Goal: Task Accomplishment & Management: Use online tool/utility

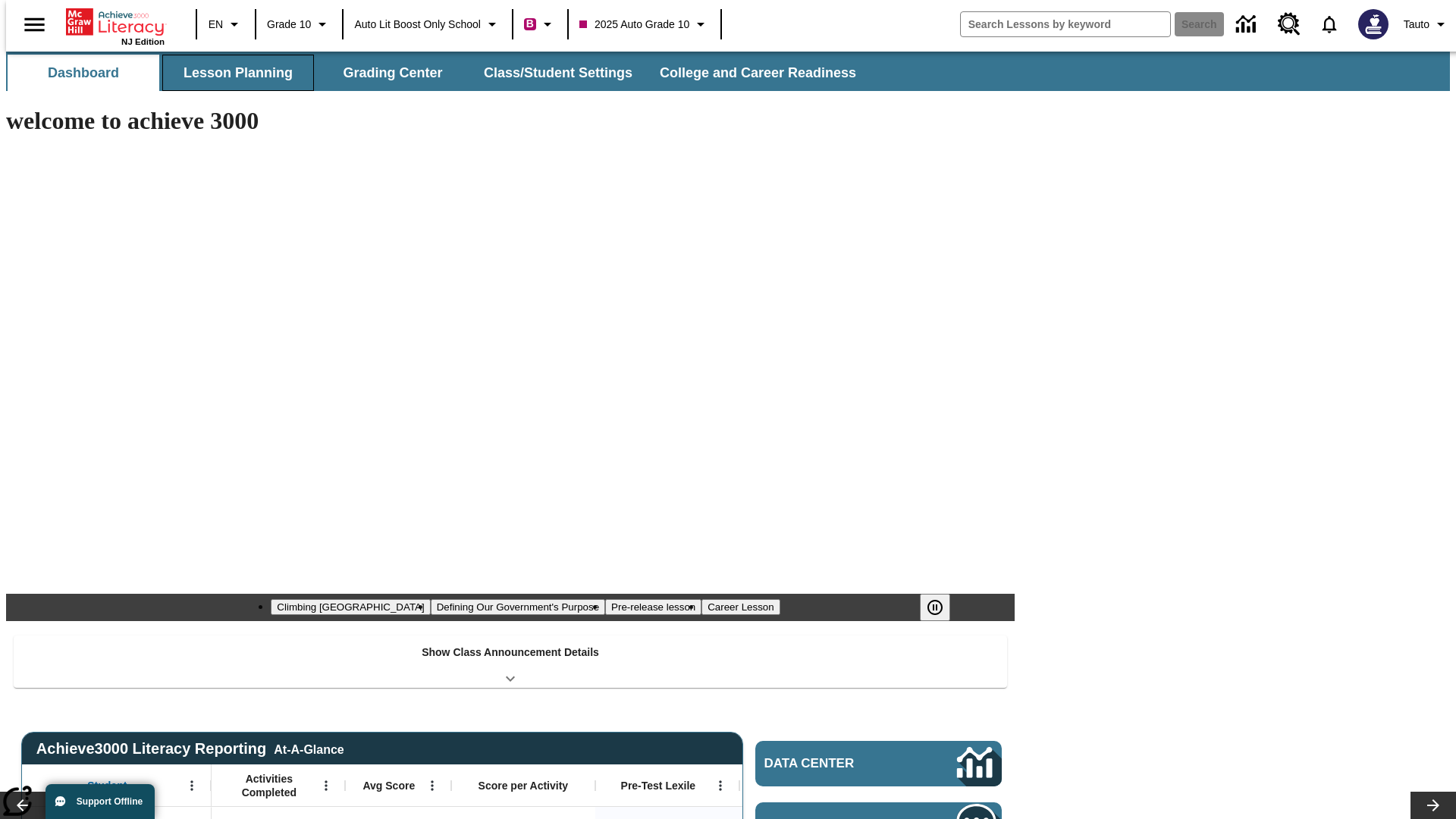
click at [232, 73] on button "Lesson Planning" at bounding box center [238, 73] width 151 height 37
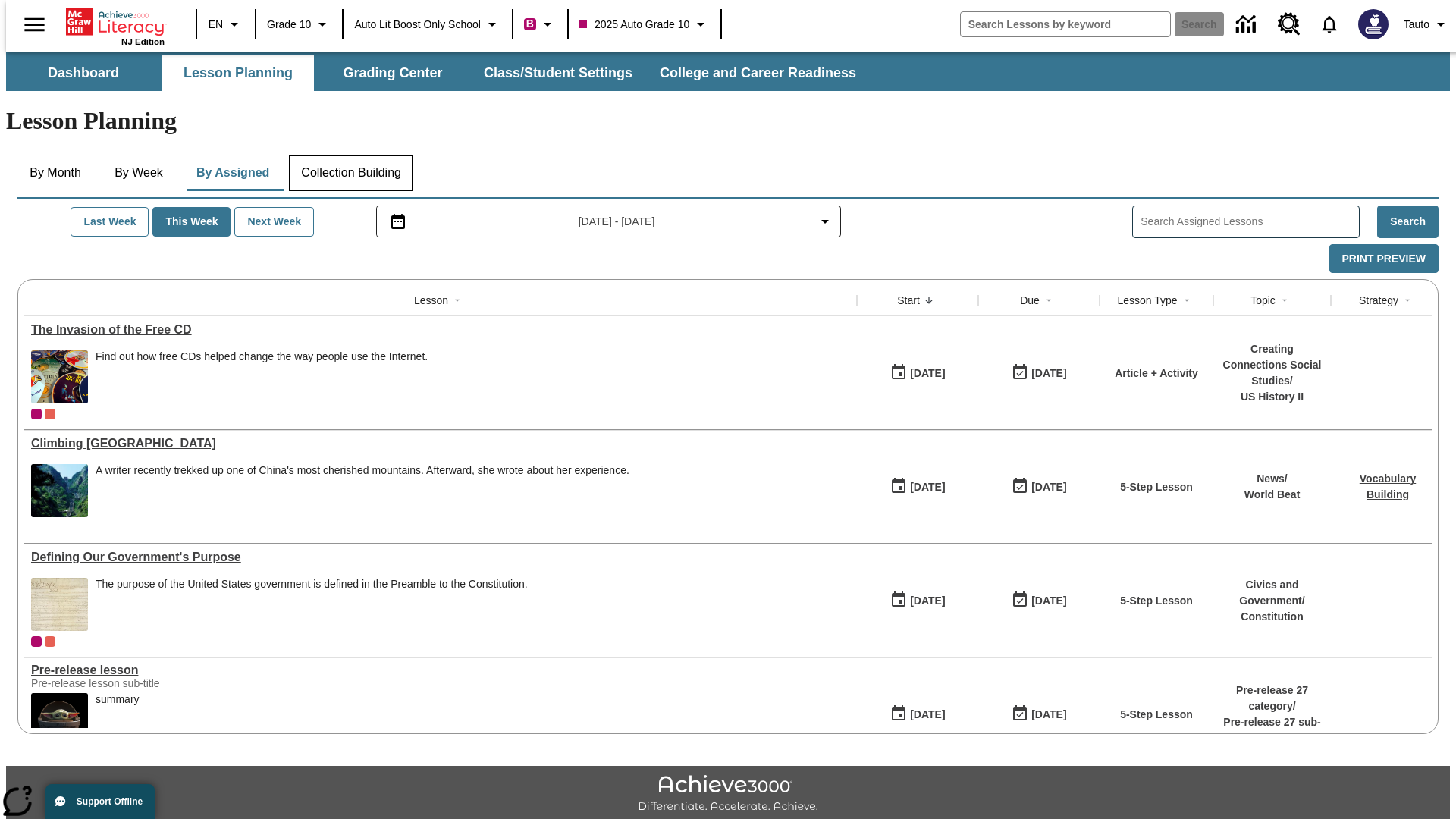
click at [350, 155] on button "Collection Building" at bounding box center [350, 173] width 124 height 37
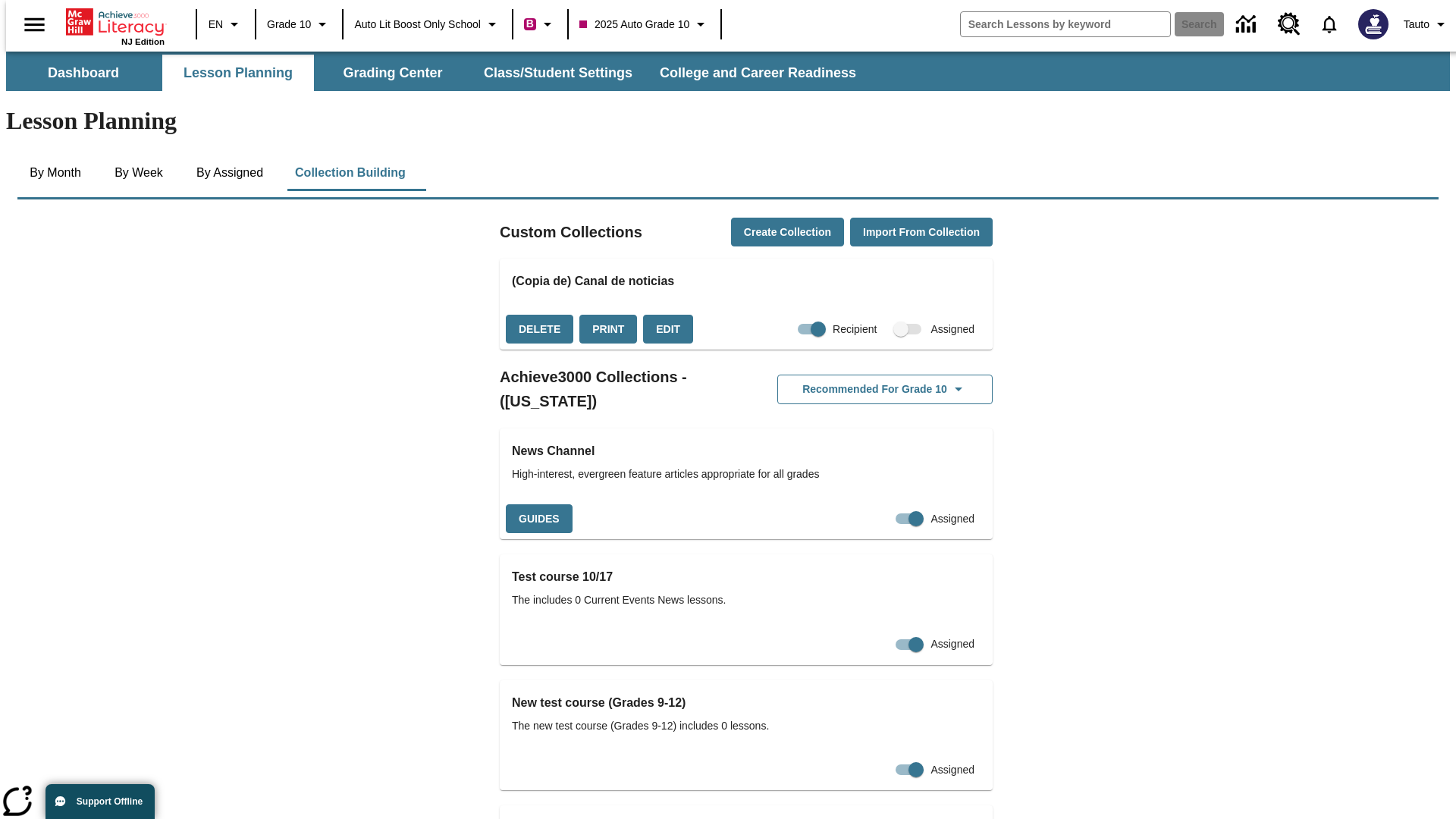
checkbox input "true"
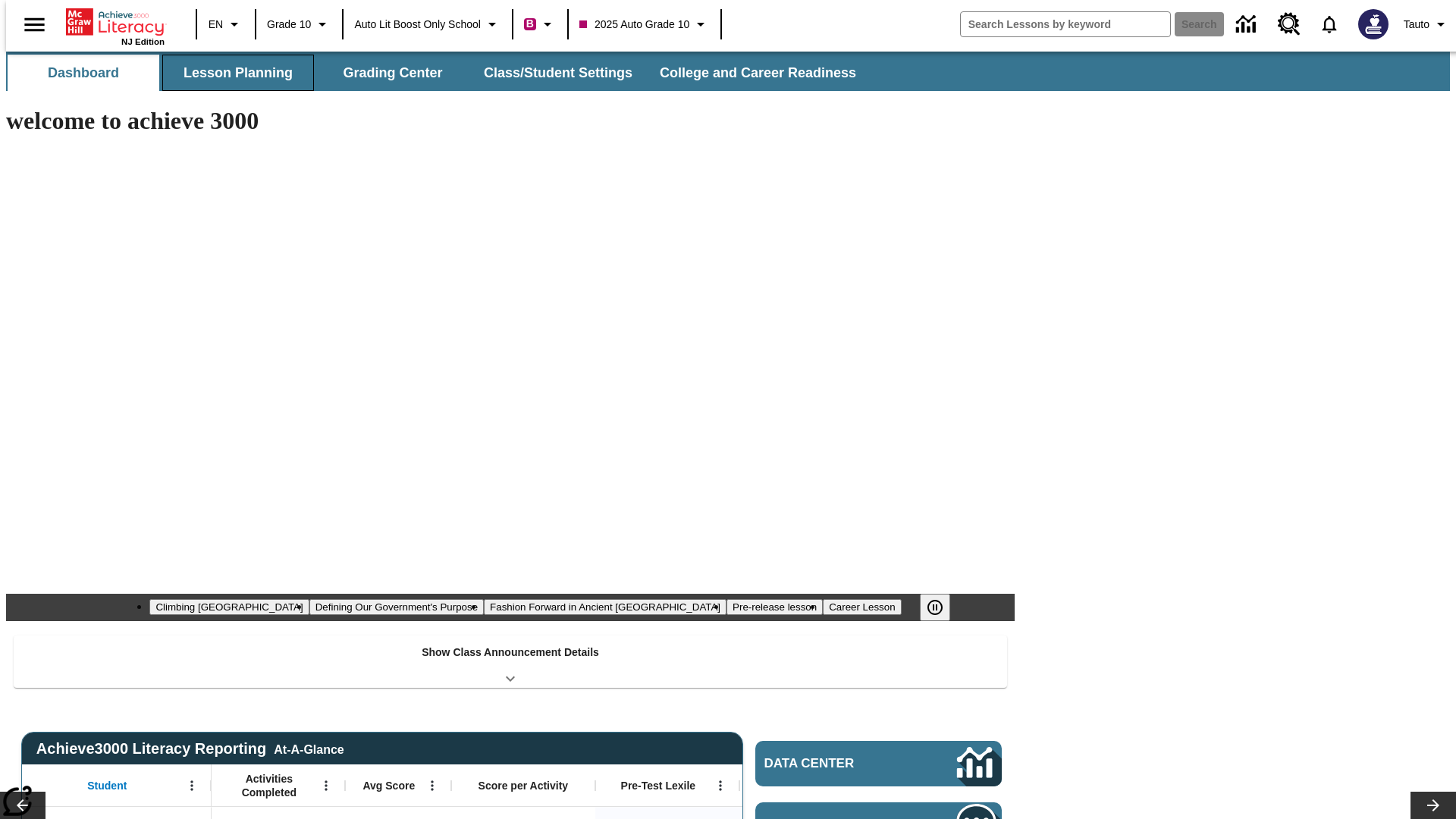
click at [232, 73] on button "Lesson Planning" at bounding box center [238, 73] width 151 height 37
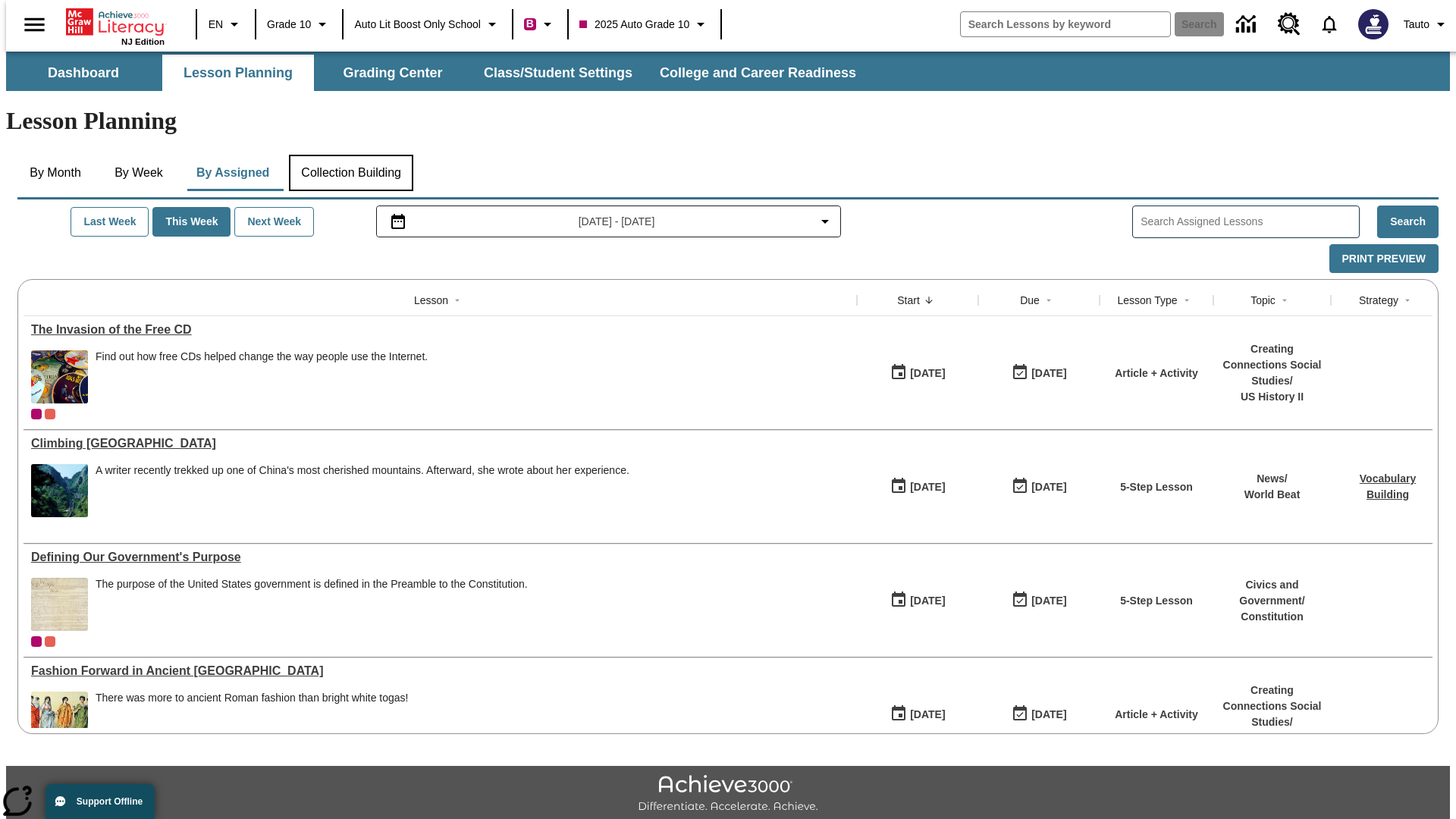
click at [350, 155] on button "Collection Building" at bounding box center [350, 173] width 124 height 37
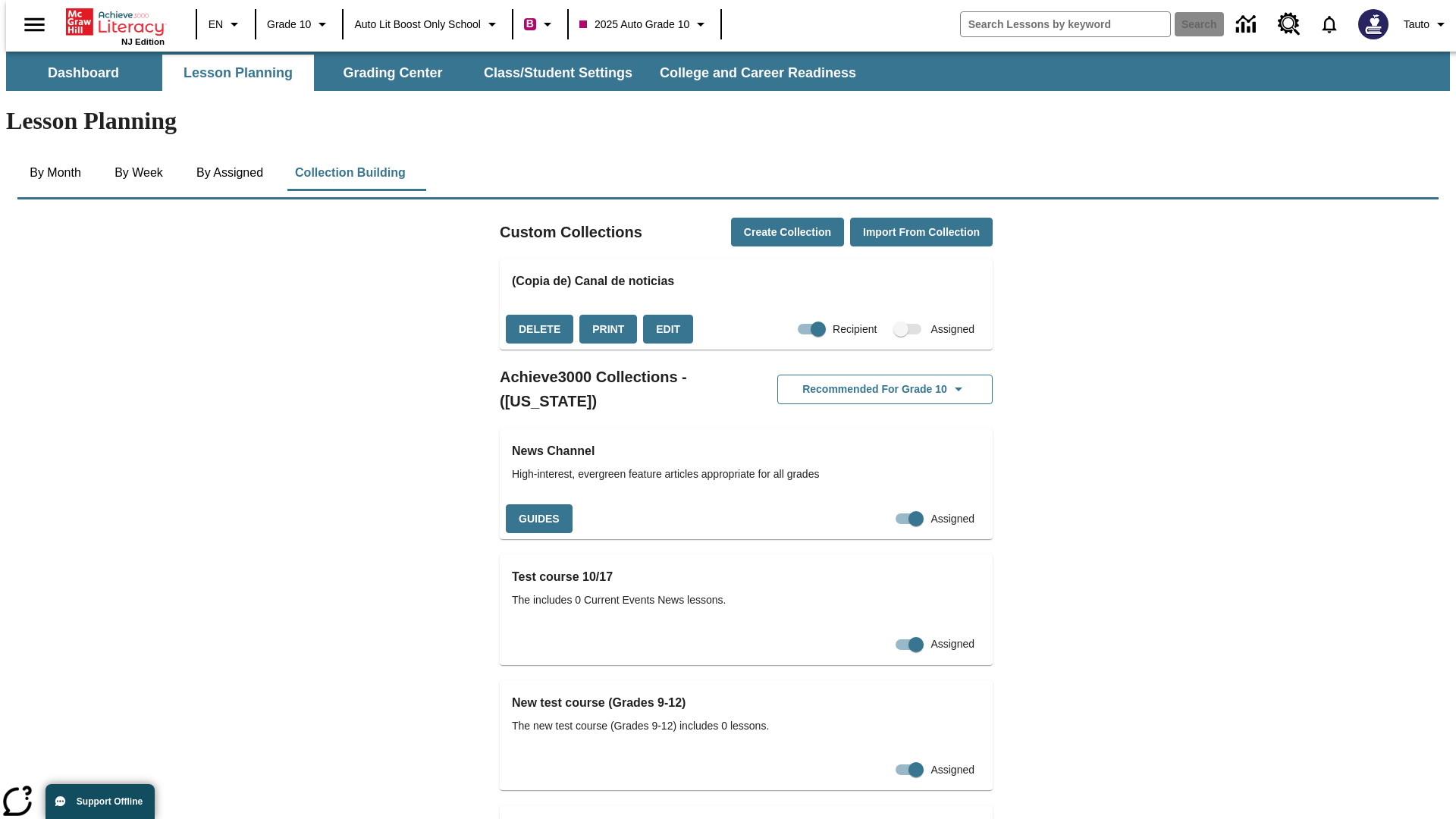
checkbox input "false"
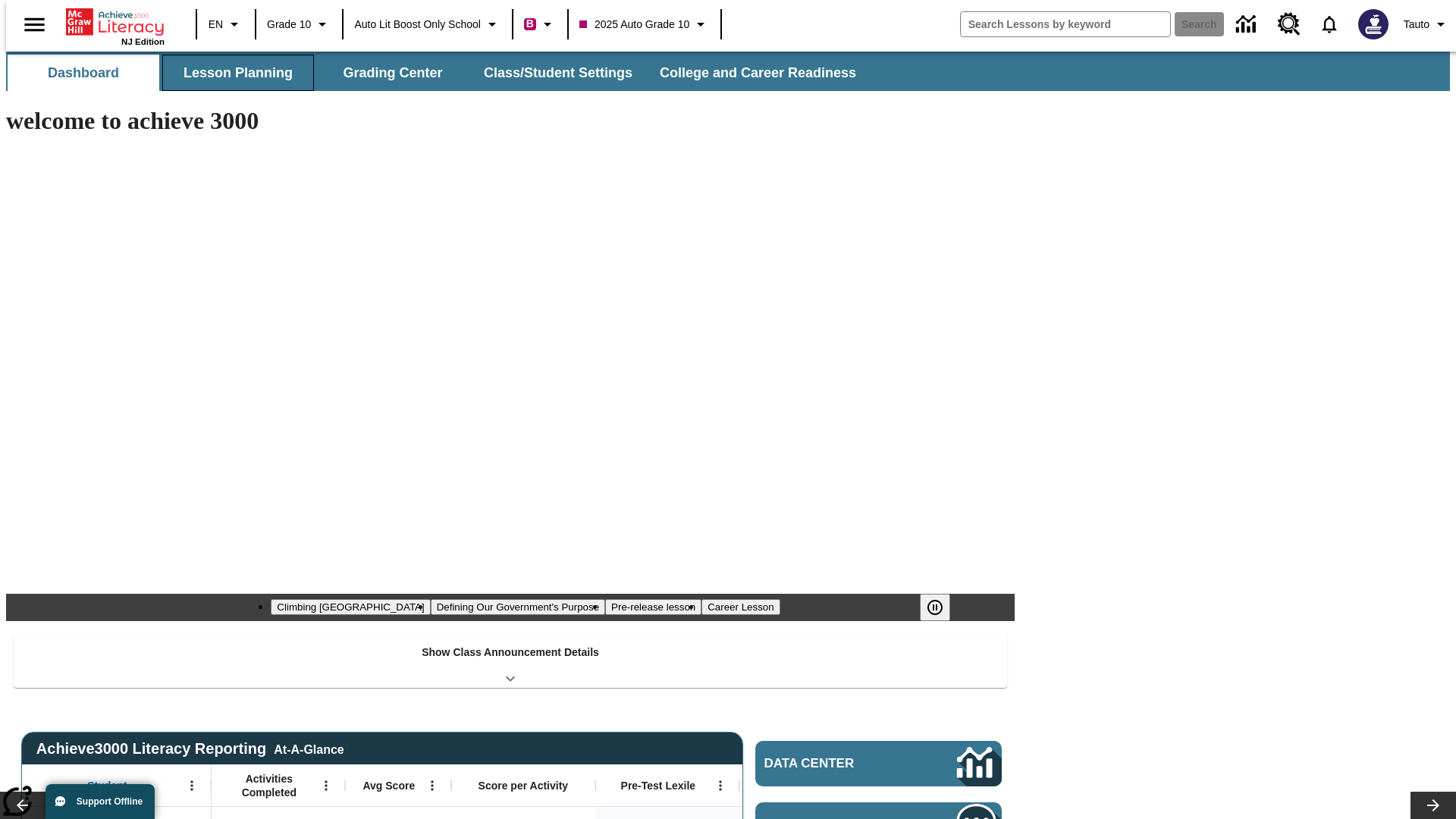
click at [232, 73] on button "Lesson Planning" at bounding box center [238, 73] width 151 height 37
